Goal: Browse casually

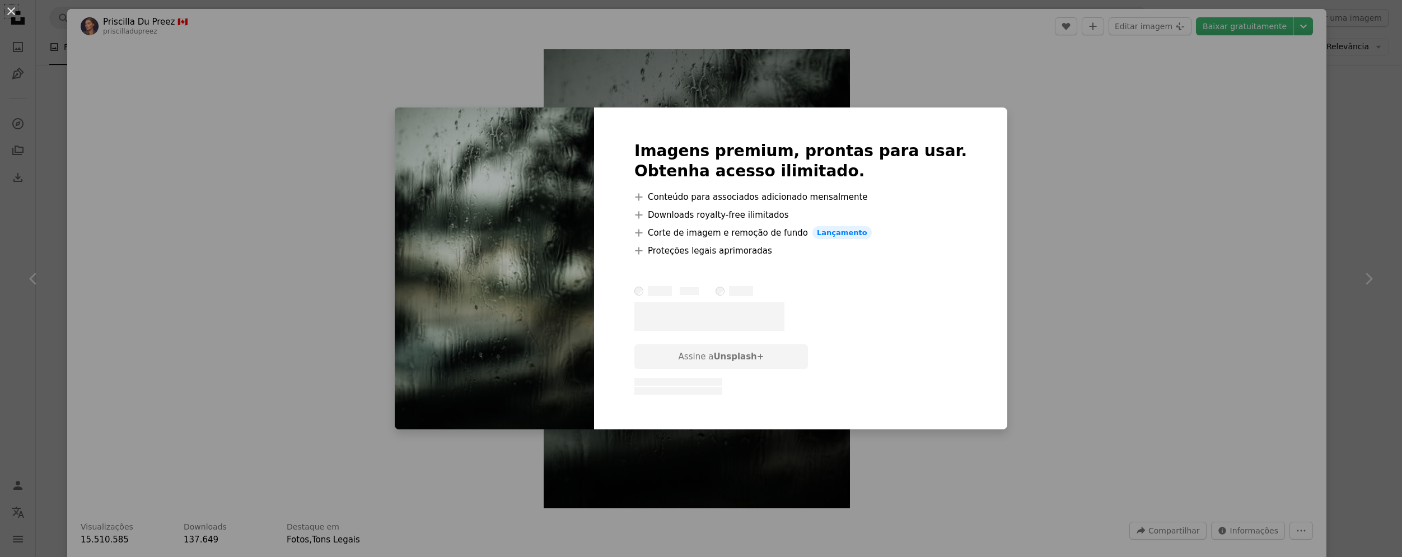
scroll to position [3712, 0]
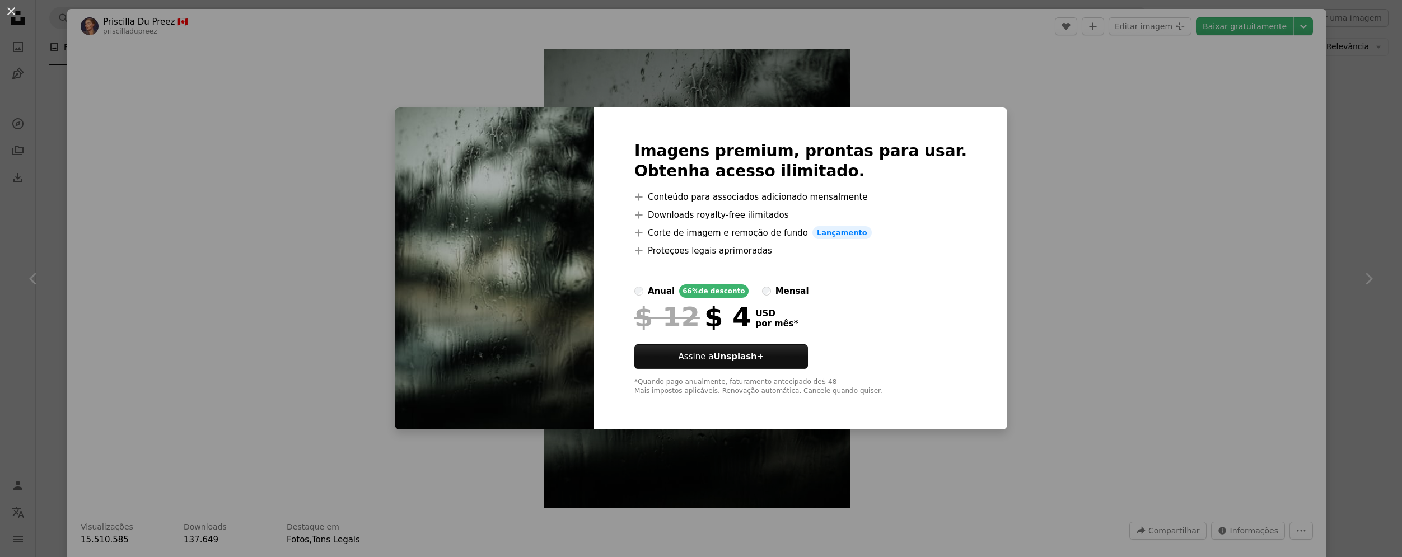
click at [1077, 124] on div "An X shape Imagens premium, prontas para usar. Obtenha acesso ilimitado. A plus…" at bounding box center [701, 278] width 1402 height 557
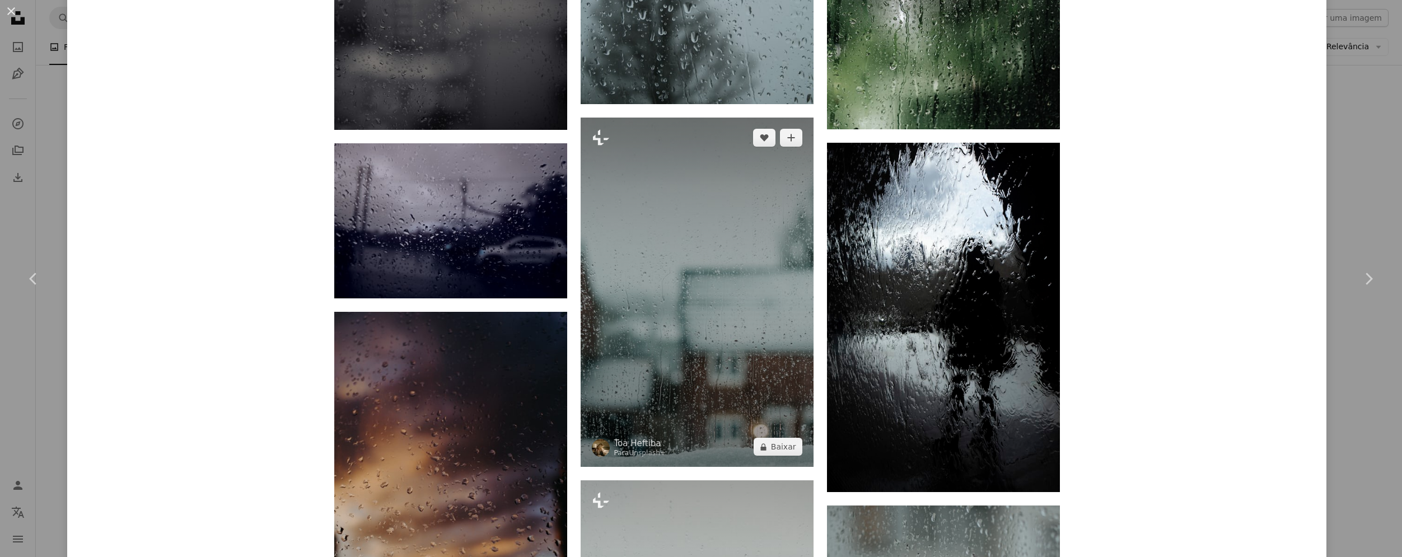
scroll to position [1209, 0]
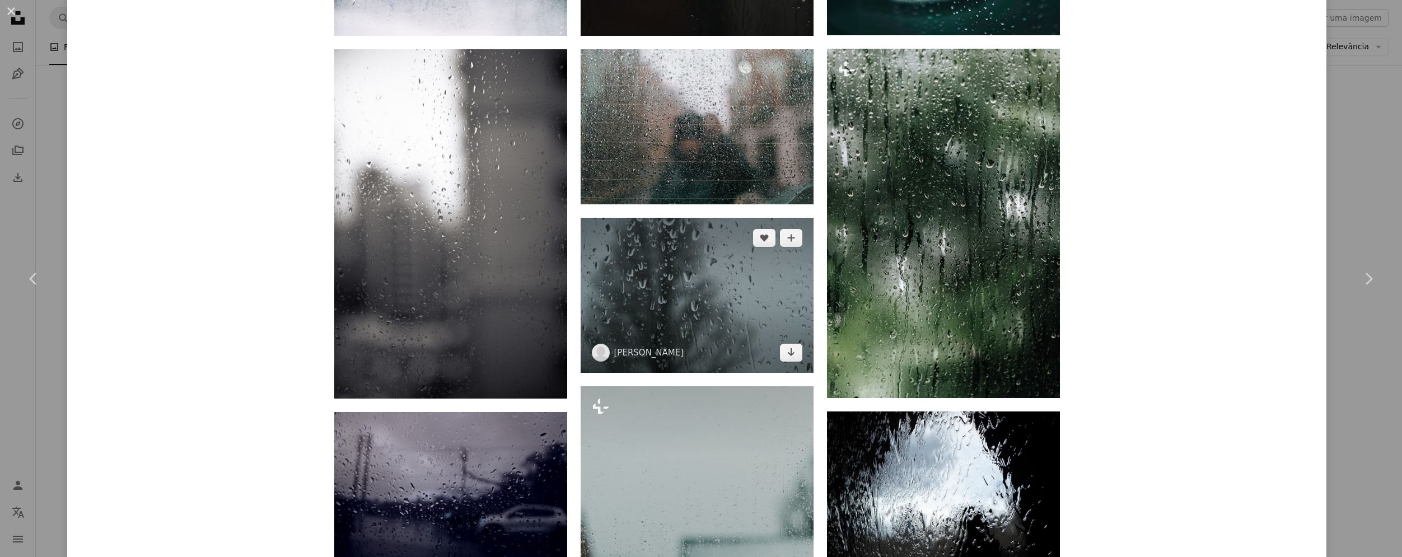
click at [723, 309] on img at bounding box center [697, 295] width 233 height 155
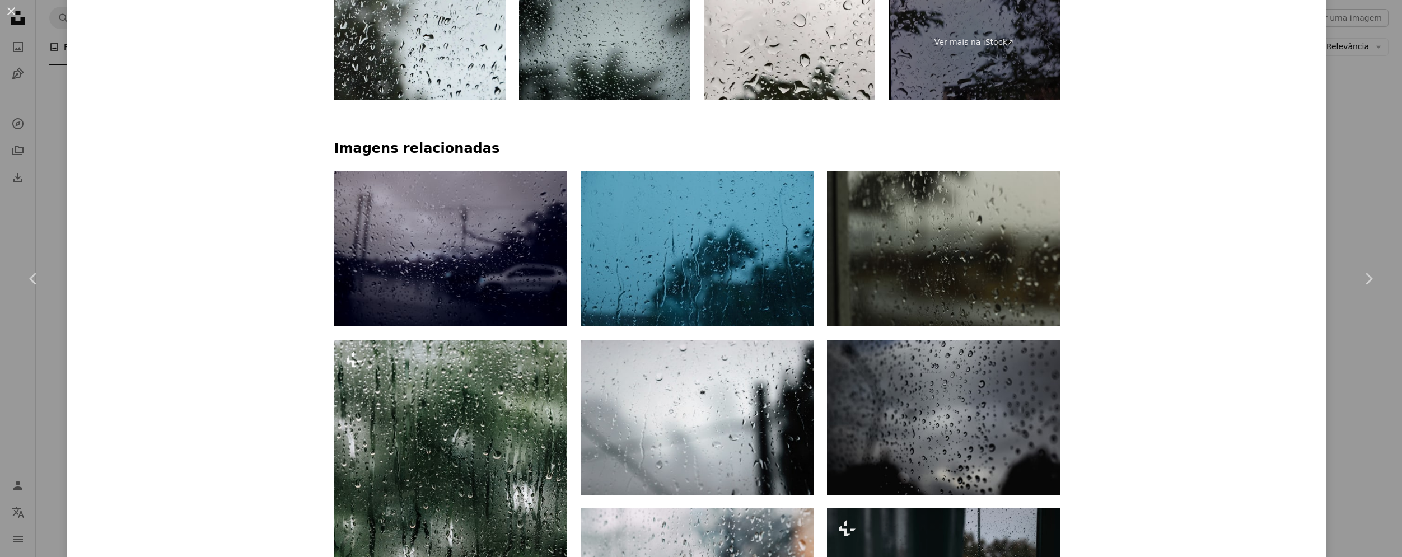
scroll to position [873, 0]
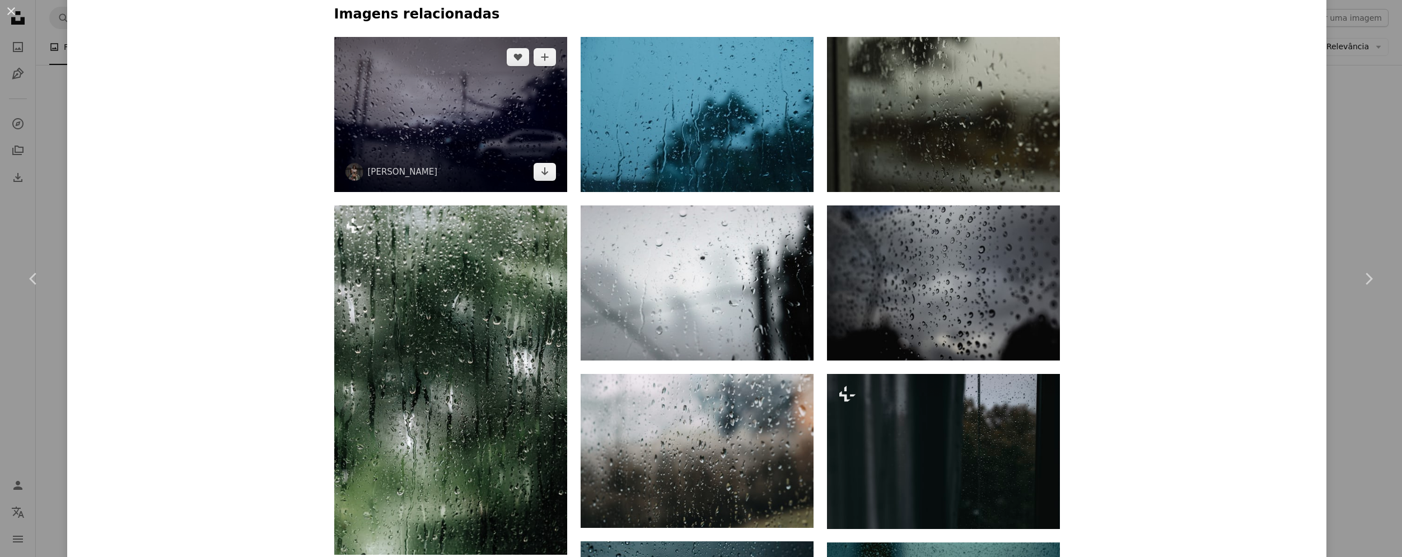
click at [439, 116] on img at bounding box center [450, 114] width 233 height 155
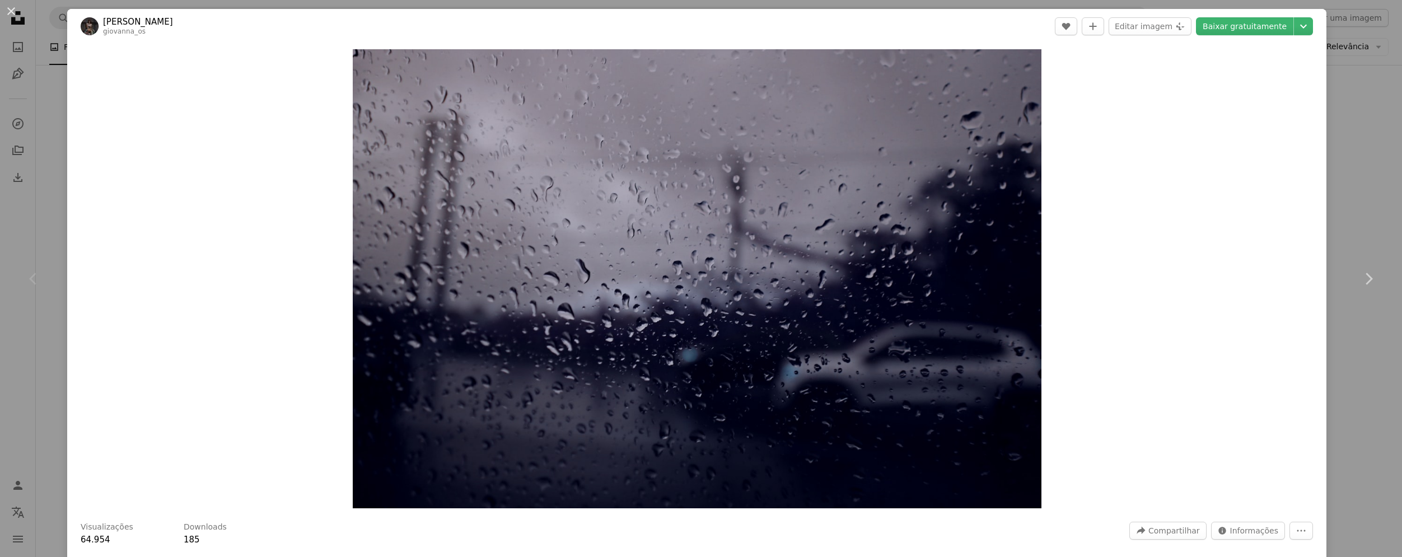
click at [1326, 68] on div "Zoom in" at bounding box center [696, 279] width 1259 height 470
click at [1369, 93] on div "An X shape Chevron left Chevron right [PERSON_NAME] giovanna_os A heart A plus …" at bounding box center [701, 278] width 1402 height 557
